Goal: Task Accomplishment & Management: Use online tool/utility

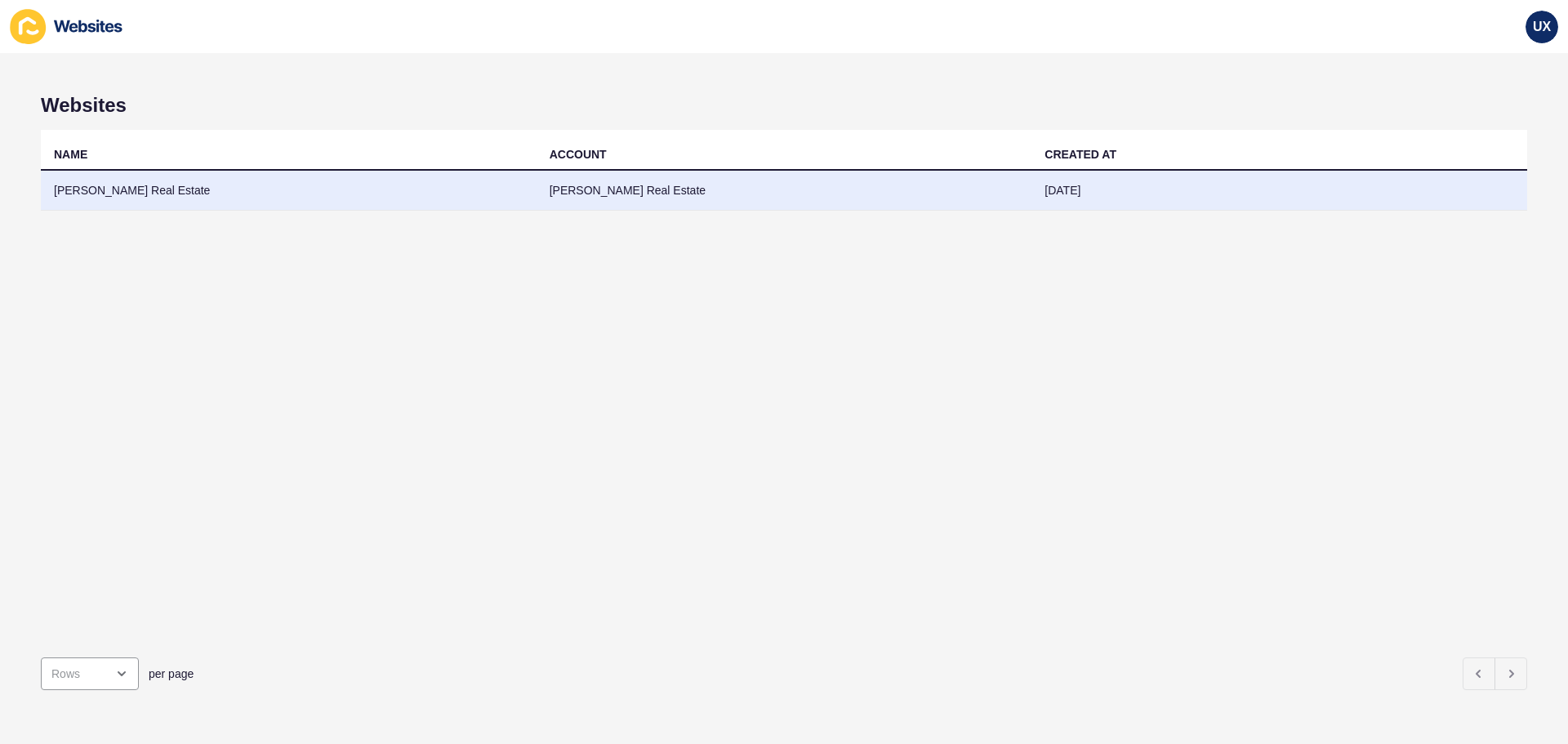
click at [749, 207] on td "[PERSON_NAME] Real Estate" at bounding box center [784, 191] width 496 height 40
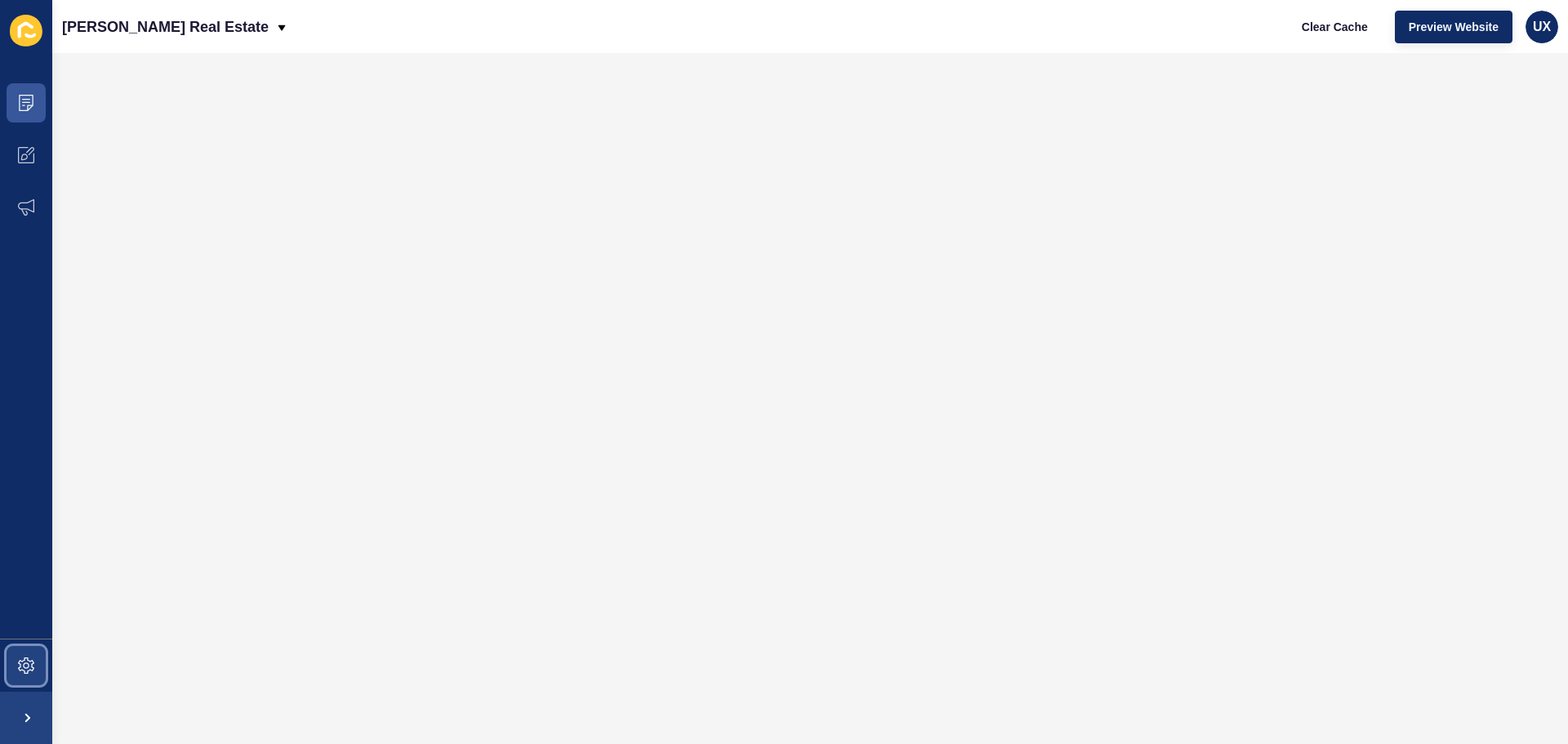
click at [28, 670] on icon at bounding box center [27, 666] width 17 height 17
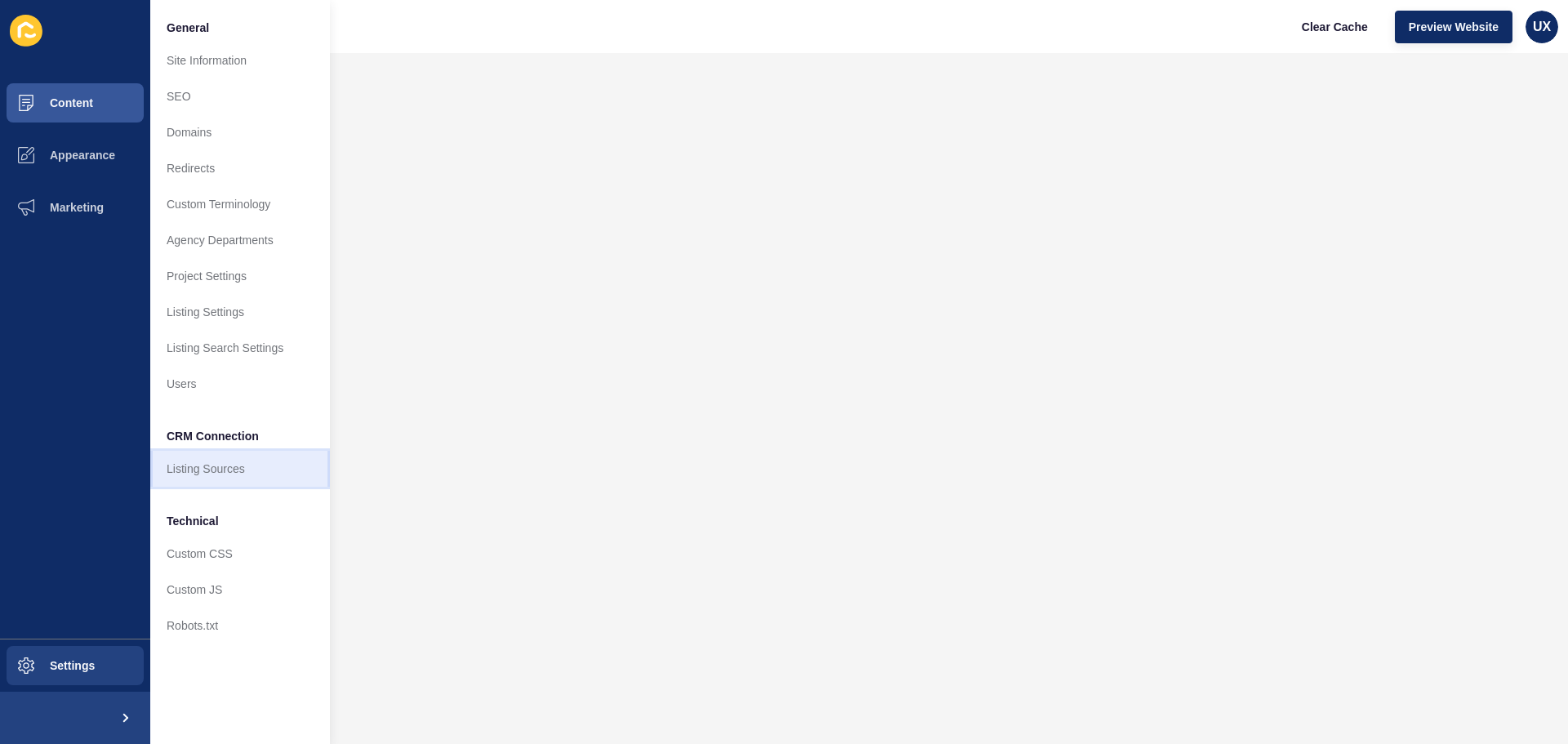
click at [219, 475] on link "Listing Sources" at bounding box center [241, 468] width 180 height 36
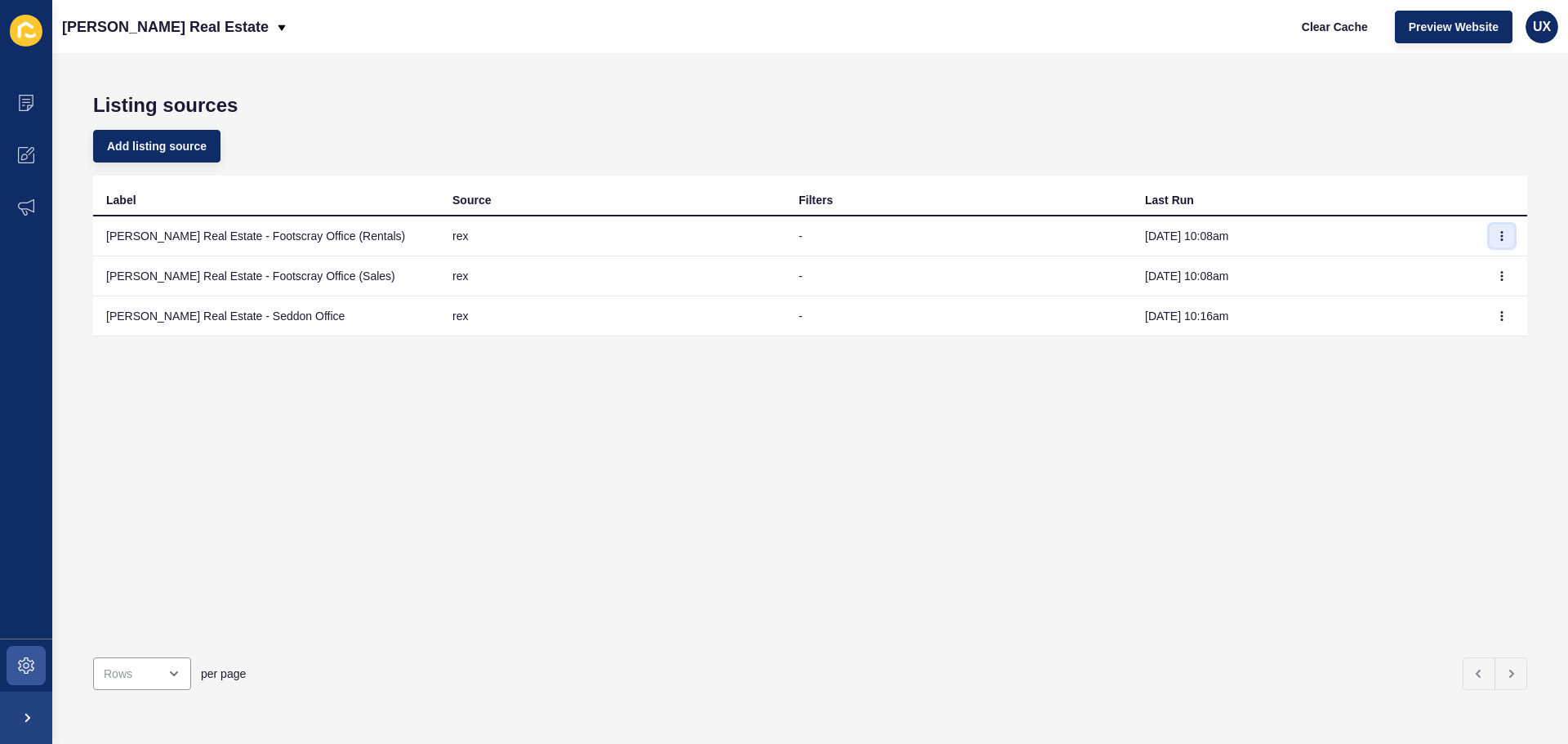
click at [1490, 234] on button "button" at bounding box center [1502, 236] width 25 height 23
click at [1456, 275] on link "Sync now" at bounding box center [1445, 268] width 114 height 36
click at [1497, 276] on icon "button" at bounding box center [1502, 276] width 10 height 10
click at [1462, 306] on link "Sync now" at bounding box center [1445, 309] width 114 height 36
